Goal: Find contact information: Find contact information

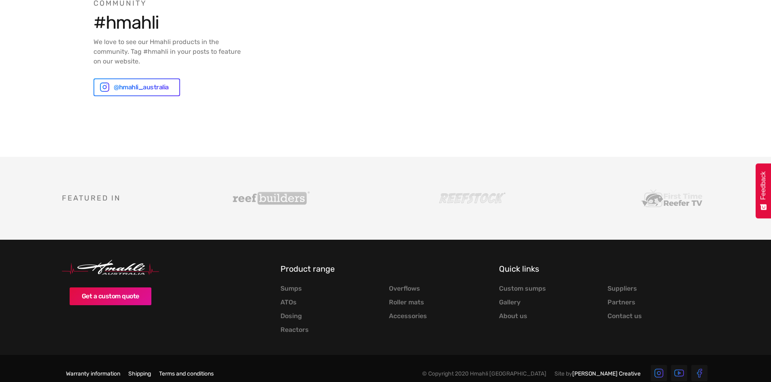
scroll to position [2372, 0]
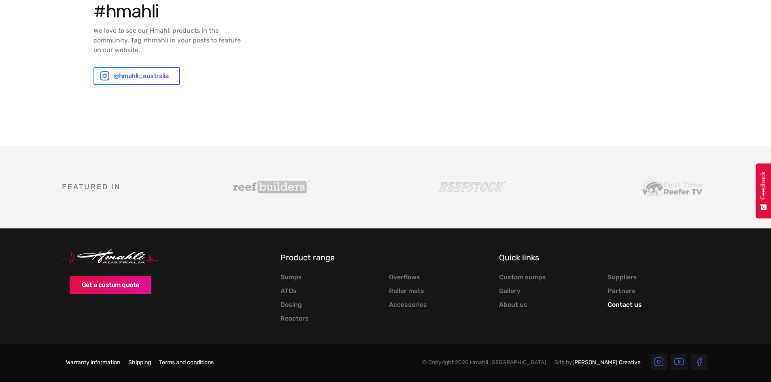
click at [625, 303] on link "Contact us" at bounding box center [624, 305] width 34 height 8
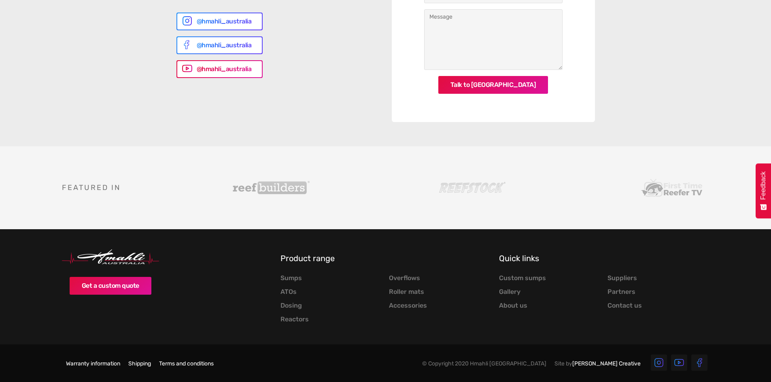
scroll to position [380, 0]
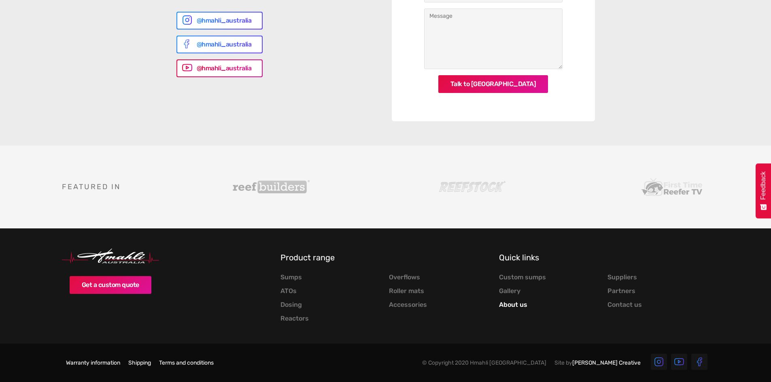
click at [507, 306] on link "About us" at bounding box center [513, 305] width 28 height 8
